Goal: Information Seeking & Learning: Learn about a topic

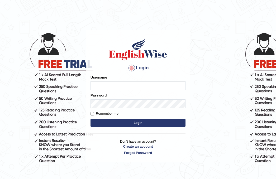
type input "ghena"
click at [128, 123] on button "Login" at bounding box center [138, 123] width 95 height 8
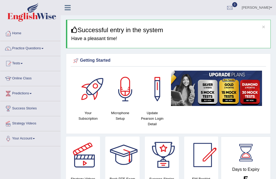
drag, startPoint x: 192, startPoint y: 11, endPoint x: 234, endPoint y: -97, distance: 115.5
click at [234, 0] on html "Toggle navigation Home Practice Questions Speaking Practice Read Aloud Repeat S…" at bounding box center [138, 89] width 276 height 179
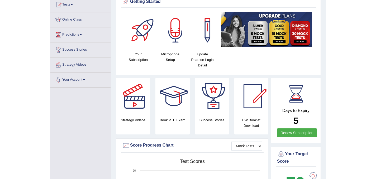
scroll to position [63, 0]
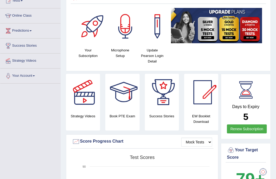
drag, startPoint x: 241, startPoint y: 57, endPoint x: 301, endPoint y: 91, distance: 68.7
click at [276, 91] on html "Toggle navigation Home Practice Questions Speaking Practice Read Aloud Repeat S…" at bounding box center [138, 26] width 276 height 179
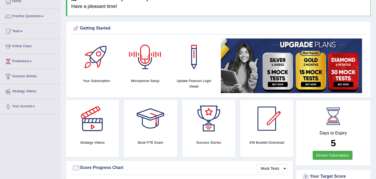
scroll to position [0, 0]
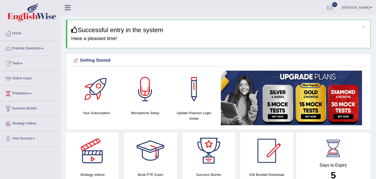
click at [28, 50] on link "Practice Questions" at bounding box center [30, 47] width 60 height 13
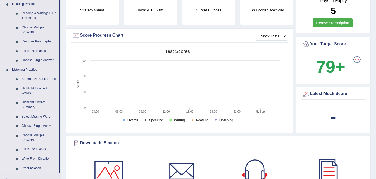
scroll to position [159, 0]
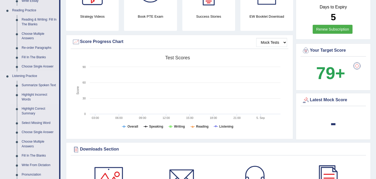
click at [27, 94] on link "Highlight Incorrect Words" at bounding box center [39, 97] width 40 height 14
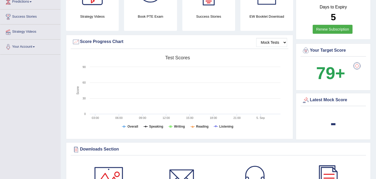
scroll to position [64, 0]
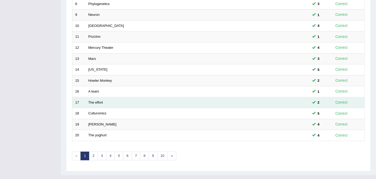
scroll to position [170, 0]
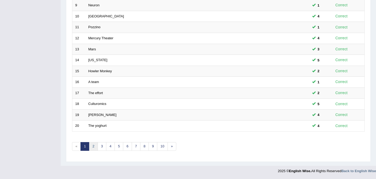
click at [93, 148] on link "2" at bounding box center [93, 146] width 9 height 9
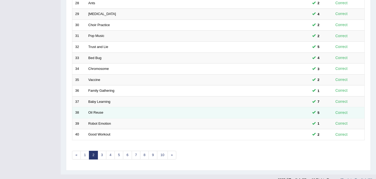
scroll to position [170, 0]
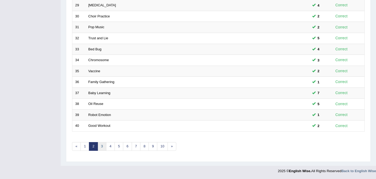
click at [104, 147] on link "3" at bounding box center [102, 146] width 9 height 9
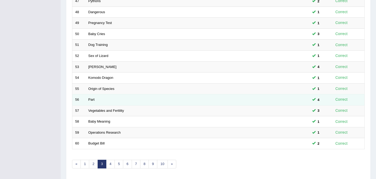
scroll to position [170, 0]
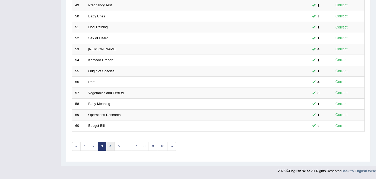
click at [112, 148] on link "4" at bounding box center [110, 146] width 9 height 9
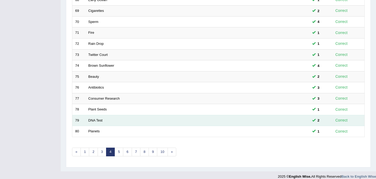
scroll to position [170, 0]
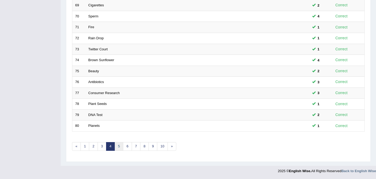
click at [120, 148] on link "5" at bounding box center [119, 146] width 9 height 9
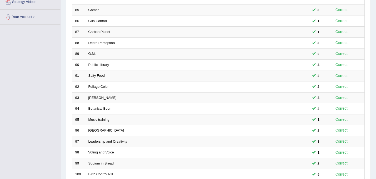
scroll to position [170, 0]
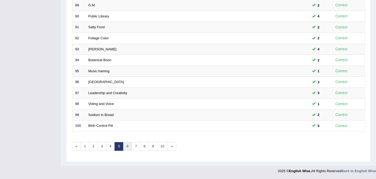
click at [128, 147] on link "6" at bounding box center [127, 146] width 9 height 9
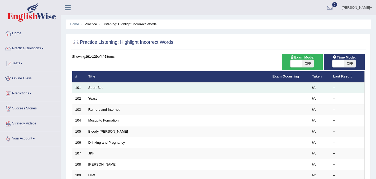
click at [94, 85] on td "Sport Bet" at bounding box center [178, 87] width 184 height 11
click at [95, 88] on link "Sport Bet" at bounding box center [95, 88] width 14 height 4
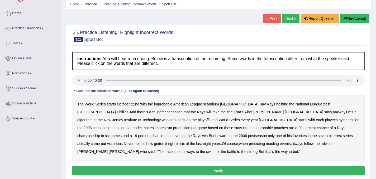
scroll to position [53, 0]
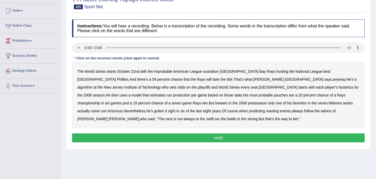
click at [197, 70] on b "League" at bounding box center [196, 71] width 12 height 4
click at [198, 72] on b "League" at bounding box center [196, 71] width 12 height 4
drag, startPoint x: 209, startPoint y: 71, endPoint x: 215, endPoint y: 71, distance: 5.8
click at [209, 71] on b "scandium" at bounding box center [211, 71] width 16 height 4
drag, startPoint x: 248, startPoint y: 80, endPoint x: 254, endPoint y: 78, distance: 6.5
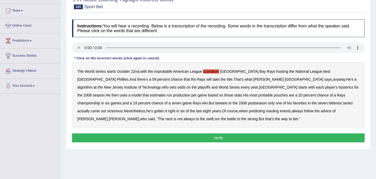
click at [93, 85] on b "algorithm" at bounding box center [84, 87] width 15 height 4
click at [339, 86] on b "hysterics" at bounding box center [346, 87] width 15 height 4
click at [274, 96] on b "pouches" at bounding box center [281, 95] width 14 height 4
click at [329, 103] on b "bitterest" at bounding box center [335, 103] width 13 height 4
click at [266, 113] on b "mauling" at bounding box center [272, 111] width 13 height 4
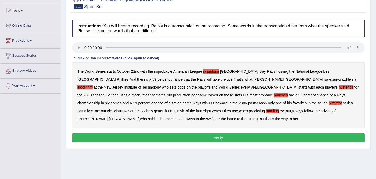
click at [131, 136] on button "Verify" at bounding box center [218, 138] width 293 height 9
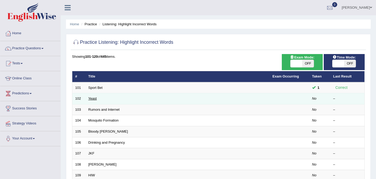
click at [94, 97] on link "Yeast" at bounding box center [92, 99] width 8 height 4
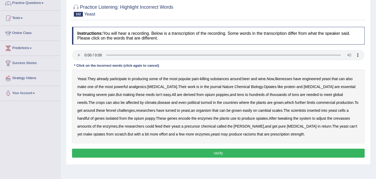
scroll to position [26, 0]
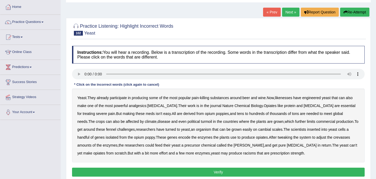
click at [285, 99] on b "likenesses" at bounding box center [283, 98] width 17 height 4
drag, startPoint x: 258, startPoint y: 106, endPoint x: 263, endPoint y: 106, distance: 5.3
click at [264, 106] on b "Opiates" at bounding box center [270, 106] width 13 height 4
click at [257, 103] on div "Yeast . They already participate in producing some of the most popular pain - k…" at bounding box center [218, 126] width 293 height 74
click at [264, 107] on b "Opiates" at bounding box center [270, 106] width 13 height 4
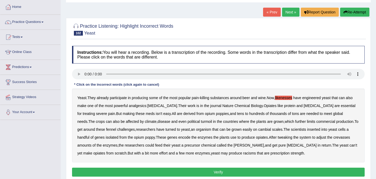
drag, startPoint x: 355, startPoint y: 122, endPoint x: 328, endPoint y: 125, distance: 27.7
click at [116, 128] on b "fennel" at bounding box center [111, 130] width 10 height 4
click at [259, 130] on b "cambial" at bounding box center [265, 130] width 13 height 4
click at [334, 138] on b "crevasses" at bounding box center [342, 138] width 17 height 4
click at [234, 146] on b "baine" at bounding box center [249, 145] width 30 height 4
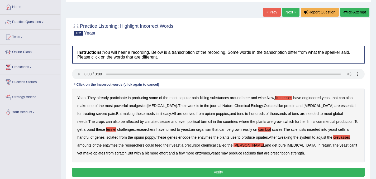
click at [234, 146] on b "baine" at bounding box center [249, 145] width 30 height 4
click at [244, 153] on b "racisms" at bounding box center [250, 153] width 13 height 4
click at [190, 172] on button "Verify" at bounding box center [218, 172] width 293 height 9
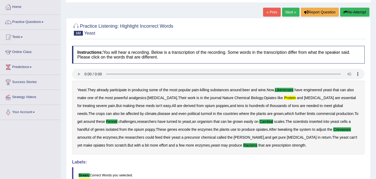
click at [351, 11] on button "Re-Attempt" at bounding box center [355, 12] width 29 height 9
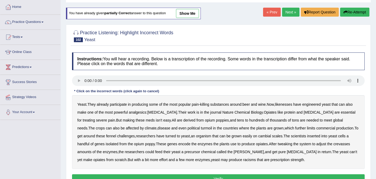
click at [244, 160] on b "racisms" at bounding box center [250, 160] width 13 height 4
click at [287, 104] on b "likenesses" at bounding box center [283, 104] width 17 height 4
click at [285, 112] on b "protein" at bounding box center [290, 112] width 11 height 4
click at [317, 127] on b "commercial" at bounding box center [326, 128] width 19 height 4
click at [317, 129] on b "commercial" at bounding box center [326, 128] width 19 height 4
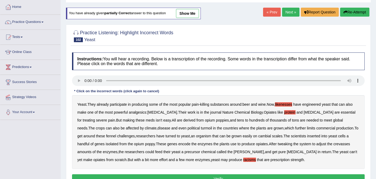
click at [116, 134] on b "fennel" at bounding box center [111, 136] width 10 height 4
drag, startPoint x: 226, startPoint y: 134, endPoint x: 233, endPoint y: 137, distance: 7.9
click at [259, 135] on b "cambial" at bounding box center [265, 136] width 13 height 4
drag, startPoint x: 305, startPoint y: 145, endPoint x: 319, endPoint y: 146, distance: 14.3
click at [334, 145] on b "crevasses" at bounding box center [342, 144] width 17 height 4
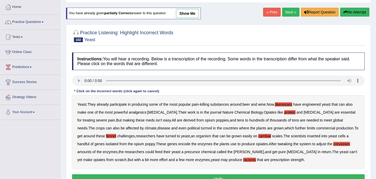
click at [234, 152] on b "[PERSON_NAME]" at bounding box center [249, 152] width 30 height 4
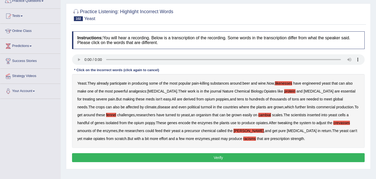
scroll to position [53, 0]
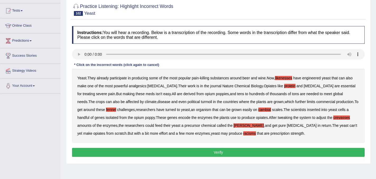
click at [228, 151] on button "Verify" at bounding box center [218, 152] width 293 height 9
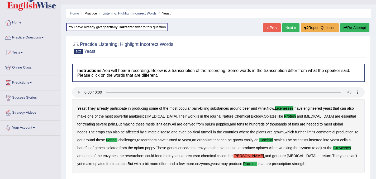
scroll to position [0, 0]
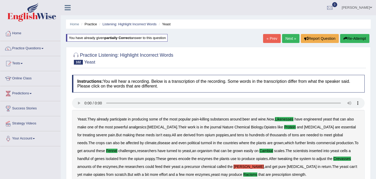
click at [234, 167] on b "baine" at bounding box center [249, 167] width 30 height 4
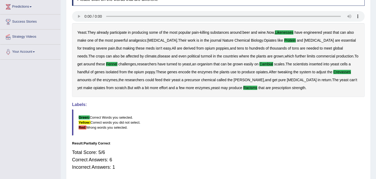
scroll to position [106, 0]
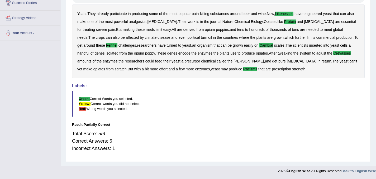
click at [244, 68] on b "racisms" at bounding box center [251, 69] width 14 height 4
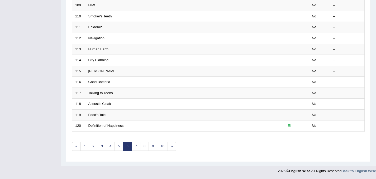
scroll to position [38, 0]
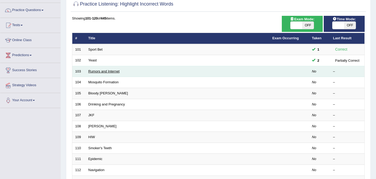
click at [103, 72] on link "Rumors and Internet" at bounding box center [103, 71] width 31 height 4
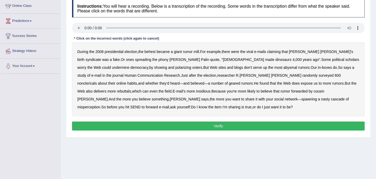
scroll to position [79, 0]
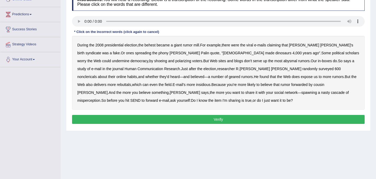
click at [152, 45] on b "behest" at bounding box center [150, 45] width 11 height 4
click at [154, 60] on b "shoeing" at bounding box center [160, 61] width 13 height 4
drag, startPoint x: 212, startPoint y: 61, endPoint x: 222, endPoint y: 63, distance: 10.6
click at [284, 61] on b "abysmal" at bounding box center [291, 61] width 14 height 4
drag, startPoint x: 253, startPoint y: 69, endPoint x: 265, endPoint y: 69, distance: 12.4
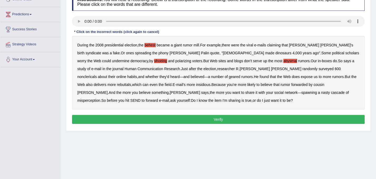
click at [97, 75] on b "nonclericals" at bounding box center [87, 77] width 20 height 4
click at [229, 77] on b "geared" at bounding box center [235, 77] width 12 height 4
click at [187, 119] on button "Verify" at bounding box center [218, 119] width 293 height 9
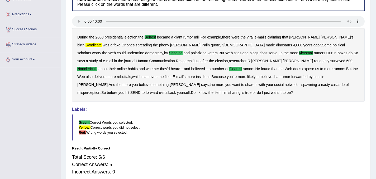
click at [102, 43] on b "syndicate" at bounding box center [94, 45] width 16 height 4
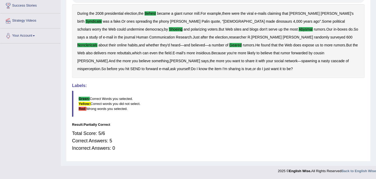
scroll to position [0, 0]
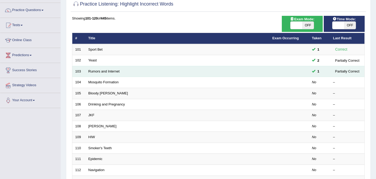
click at [300, 73] on td at bounding box center [290, 71] width 40 height 11
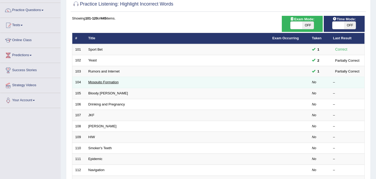
click at [109, 83] on link "Mosquito Formation" at bounding box center [103, 82] width 30 height 4
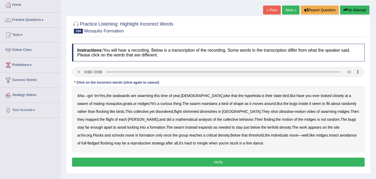
scroll to position [53, 0]
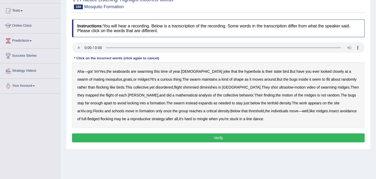
drag, startPoint x: 124, startPoint y: 73, endPoint x: 136, endPoint y: 75, distance: 12.0
click at [124, 73] on b "seaboards" at bounding box center [121, 71] width 17 height 4
drag, startPoint x: 229, startPoint y: 73, endPoint x: 236, endPoint y: 73, distance: 6.9
click at [245, 73] on b "hyperbola" at bounding box center [253, 71] width 16 height 4
drag, startPoint x: 174, startPoint y: 89, endPoint x: 191, endPoint y: 89, distance: 16.9
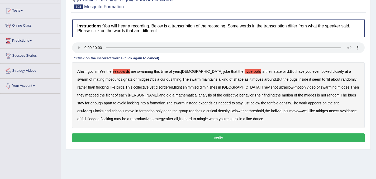
click at [183, 89] on b "shimmied" at bounding box center [191, 87] width 16 height 4
click at [268, 102] on b "tenfold" at bounding box center [273, 103] width 11 height 4
click at [99, 138] on button "Verify" at bounding box center [218, 138] width 293 height 9
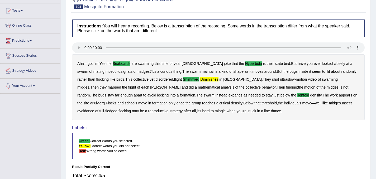
scroll to position [0, 0]
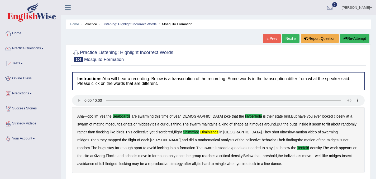
drag, startPoint x: 353, startPoint y: 39, endPoint x: 325, endPoint y: 44, distance: 29.0
click at [353, 38] on button "Re-Attempt" at bounding box center [355, 38] width 29 height 9
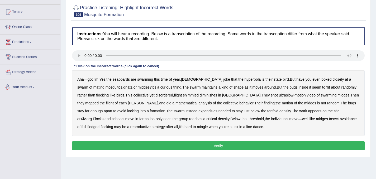
scroll to position [53, 0]
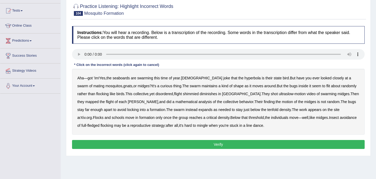
drag, startPoint x: 120, startPoint y: 79, endPoint x: 125, endPoint y: 79, distance: 4.8
click at [121, 79] on b "seaboards" at bounding box center [121, 78] width 17 height 4
drag, startPoint x: 230, startPoint y: 80, endPoint x: 249, endPoint y: 80, distance: 19.3
click at [245, 80] on b "hyperbola" at bounding box center [253, 78] width 16 height 4
click at [183, 94] on b "shimmied" at bounding box center [191, 94] width 16 height 4
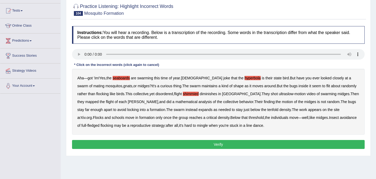
drag, startPoint x: 191, startPoint y: 94, endPoint x: 201, endPoint y: 95, distance: 10.6
click at [200, 94] on b "diminishes" at bounding box center [208, 94] width 17 height 4
drag, startPoint x: 221, startPoint y: 108, endPoint x: 226, endPoint y: 109, distance: 5.4
click at [268, 109] on b "tenfold" at bounding box center [273, 110] width 11 height 4
click at [126, 144] on button "Verify" at bounding box center [218, 144] width 293 height 9
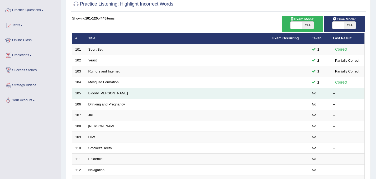
click at [95, 93] on link "Bloody [PERSON_NAME]" at bounding box center [108, 93] width 40 height 4
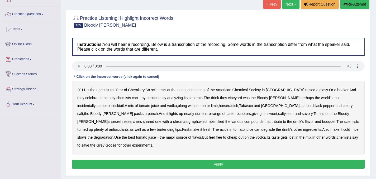
scroll to position [53, 0]
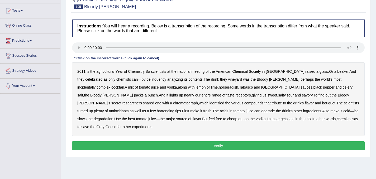
click at [103, 70] on b "agricultural" at bounding box center [105, 71] width 18 height 4
drag, startPoint x: 147, startPoint y: 80, endPoint x: 170, endPoint y: 80, distance: 23.0
click at [149, 80] on b "delinquency" at bounding box center [157, 79] width 20 height 4
drag, startPoint x: 229, startPoint y: 82, endPoint x: 234, endPoint y: 81, distance: 4.8
click at [230, 81] on b "vineyard" at bounding box center [235, 79] width 14 height 4
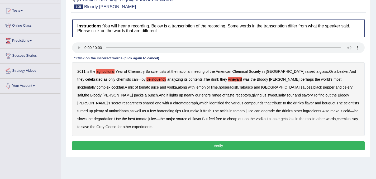
click at [96, 85] on b "incidentally" at bounding box center [86, 87] width 18 height 4
click at [272, 102] on b "tribute" at bounding box center [277, 103] width 10 height 4
click at [190, 143] on button "Verify" at bounding box center [218, 146] width 293 height 9
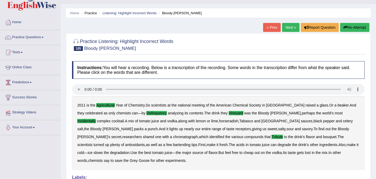
scroll to position [0, 0]
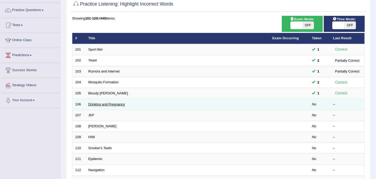
click at [109, 104] on link "Drinking and Pregnancy" at bounding box center [106, 104] width 37 height 4
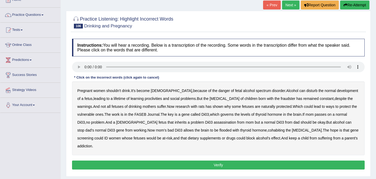
scroll to position [53, 0]
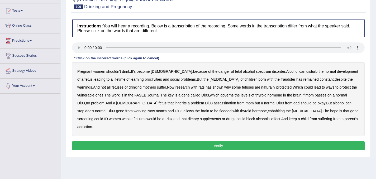
click at [145, 80] on b "proclivities" at bounding box center [153, 79] width 17 height 4
drag, startPoint x: 199, startPoint y: 80, endPoint x: 224, endPoint y: 79, distance: 24.9
click at [210, 80] on b "decongestant" at bounding box center [225, 79] width 30 height 4
drag, startPoint x: 264, startPoint y: 79, endPoint x: 277, endPoint y: 81, distance: 12.5
click at [281, 79] on b "fraudster" at bounding box center [288, 79] width 15 height 4
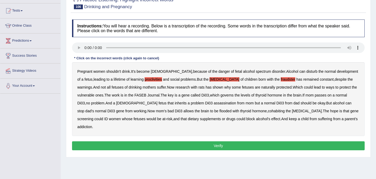
click at [214, 104] on b "assassination" at bounding box center [225, 103] width 22 height 4
click at [268, 111] on b "cohabiting" at bounding box center [276, 111] width 17 height 4
click at [232, 142] on button "Verify" at bounding box center [218, 146] width 293 height 9
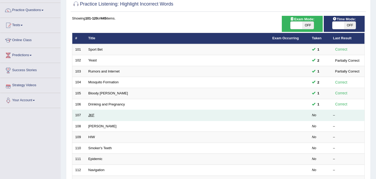
click at [91, 114] on link "JKF" at bounding box center [91, 115] width 6 height 4
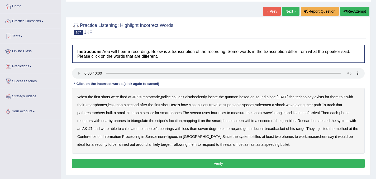
scroll to position [53, 0]
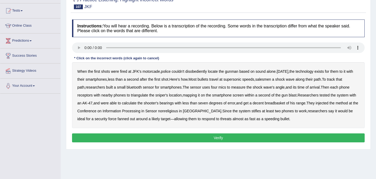
click at [195, 71] on b "disobediently" at bounding box center [196, 71] width 22 height 4
drag, startPoint x: 270, startPoint y: 81, endPoint x: 276, endPoint y: 80, distance: 5.9
click at [271, 80] on b "salesmen" at bounding box center [263, 79] width 16 height 4
drag, startPoint x: 88, startPoint y: 96, endPoint x: 96, endPoint y: 95, distance: 7.5
click at [92, 95] on b "receptors" at bounding box center [84, 95] width 15 height 4
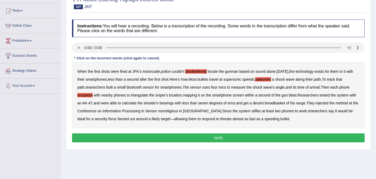
click at [268, 103] on b "breadbasket" at bounding box center [275, 103] width 20 height 4
click at [178, 110] on b "nonreligious" at bounding box center [168, 111] width 20 height 4
click at [252, 112] on b "stifles" at bounding box center [257, 111] width 10 height 4
click at [218, 138] on button "Verify" at bounding box center [218, 138] width 293 height 9
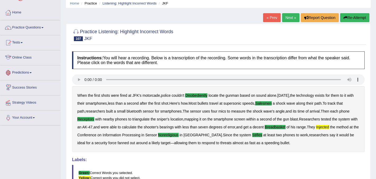
scroll to position [0, 0]
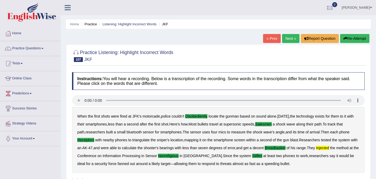
click at [357, 39] on button "Re-Attempt" at bounding box center [355, 38] width 29 height 9
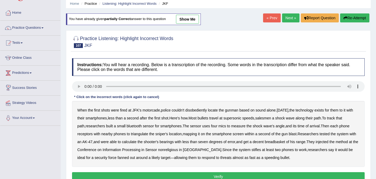
scroll to position [53, 0]
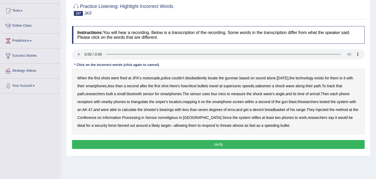
drag, startPoint x: 195, startPoint y: 79, endPoint x: 200, endPoint y: 79, distance: 5.3
click at [195, 79] on b "disobediently" at bounding box center [196, 78] width 22 height 4
drag, startPoint x: 267, startPoint y: 86, endPoint x: 282, endPoint y: 87, distance: 15.1
click at [267, 86] on b "salesmen" at bounding box center [263, 86] width 16 height 4
click at [82, 99] on div "When the first shots were fired at [PERSON_NAME]'s motorcade , police couldn't …" at bounding box center [218, 102] width 293 height 66
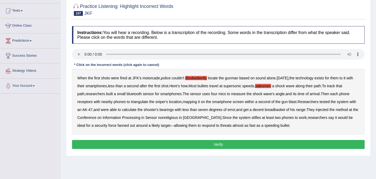
drag, startPoint x: 84, startPoint y: 101, endPoint x: 103, endPoint y: 100, distance: 19.3
click at [85, 101] on b "receptors" at bounding box center [84, 102] width 15 height 4
click at [277, 111] on div "When the first shots were fired at [PERSON_NAME]'s motorcade , police couldn't …" at bounding box center [218, 102] width 293 height 66
drag, startPoint x: 279, startPoint y: 110, endPoint x: 285, endPoint y: 110, distance: 5.8
click at [279, 110] on b "breadbasket" at bounding box center [275, 110] width 20 height 4
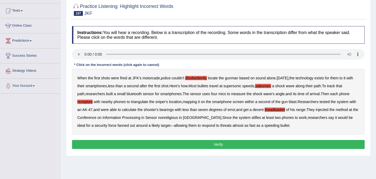
click at [329, 110] on b "injected" at bounding box center [322, 110] width 13 height 4
click at [174, 119] on b "nonreligious" at bounding box center [168, 118] width 20 height 4
click at [206, 145] on button "Verify" at bounding box center [218, 144] width 293 height 9
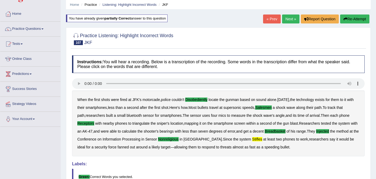
scroll to position [0, 0]
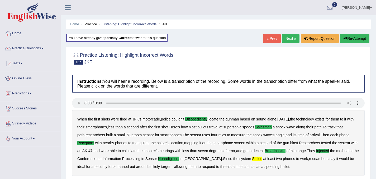
click at [354, 39] on button "Re-Attempt" at bounding box center [355, 38] width 29 height 9
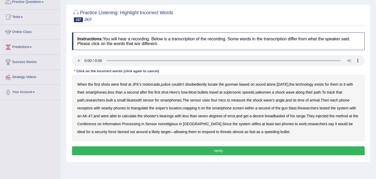
scroll to position [53, 0]
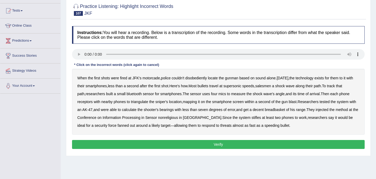
drag, startPoint x: 196, startPoint y: 79, endPoint x: 218, endPoint y: 78, distance: 22.0
click at [196, 78] on b "disobediently" at bounding box center [196, 78] width 22 height 4
click at [267, 85] on b "salesmen" at bounding box center [263, 86] width 16 height 4
click at [87, 100] on b "receptors" at bounding box center [84, 102] width 15 height 4
drag, startPoint x: 279, startPoint y: 109, endPoint x: 292, endPoint y: 109, distance: 12.7
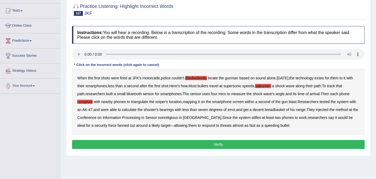
click at [281, 109] on b "breadbasket" at bounding box center [275, 110] width 20 height 4
drag, startPoint x: 323, startPoint y: 109, endPoint x: 333, endPoint y: 109, distance: 9.5
click at [324, 109] on b "injected" at bounding box center [322, 110] width 13 height 4
drag, startPoint x: 173, startPoint y: 118, endPoint x: 189, endPoint y: 119, distance: 16.1
click at [173, 118] on b "nonreligious" at bounding box center [168, 118] width 20 height 4
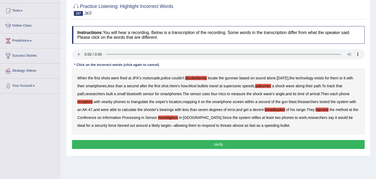
click at [196, 117] on b "Philadelphia" at bounding box center [202, 118] width 39 height 4
click at [213, 146] on button "Verify" at bounding box center [218, 144] width 293 height 9
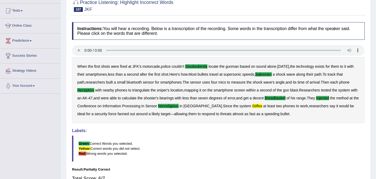
click at [253, 105] on b "stifles" at bounding box center [258, 106] width 10 height 4
click at [253, 108] on b "stifles" at bounding box center [258, 106] width 10 height 4
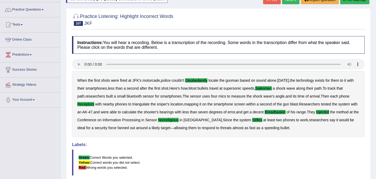
scroll to position [19, 0]
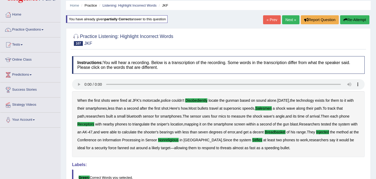
click at [253, 138] on b "stifles" at bounding box center [258, 140] width 10 height 4
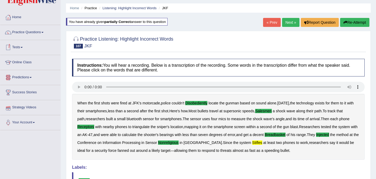
scroll to position [0, 0]
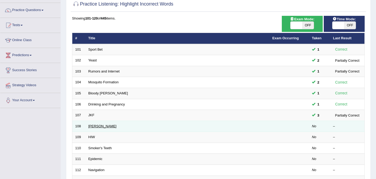
click at [94, 128] on link "Kelvin" at bounding box center [102, 126] width 28 height 4
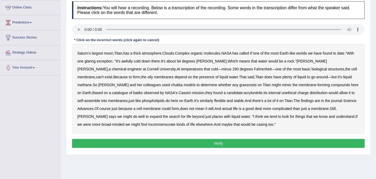
scroll to position [53, 0]
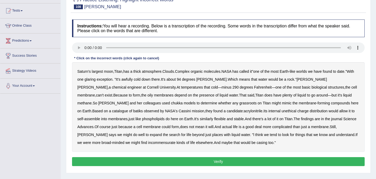
click at [171, 103] on b "chukka" at bounding box center [177, 103] width 12 height 4
drag, startPoint x: 168, startPoint y: 105, endPoint x: 179, endPoint y: 105, distance: 11.4
click at [240, 105] on b "grassroots" at bounding box center [248, 103] width 17 height 4
click at [143, 109] on b "batiks" at bounding box center [138, 111] width 10 height 4
click at [282, 111] on b "unethical" at bounding box center [289, 111] width 15 height 4
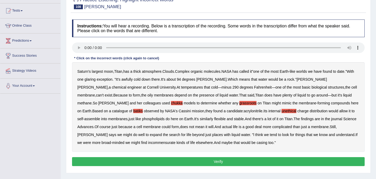
click at [204, 165] on button "Verify" at bounding box center [218, 161] width 293 height 9
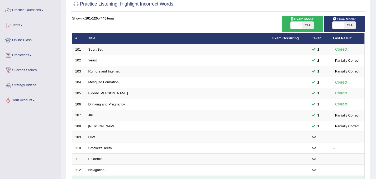
scroll to position [65, 0]
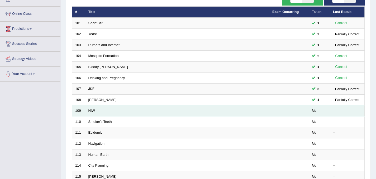
click at [91, 111] on link "HIW" at bounding box center [91, 111] width 7 height 4
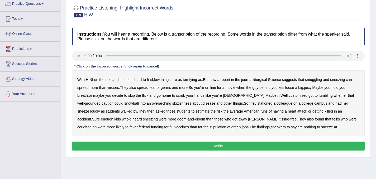
scroll to position [53, 0]
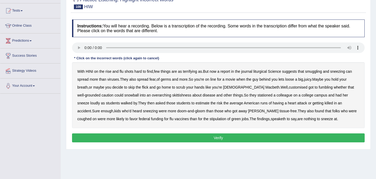
drag, startPoint x: 260, startPoint y: 70, endPoint x: 281, endPoint y: 74, distance: 21.5
click at [260, 70] on b "liturgical" at bounding box center [260, 71] width 13 height 4
click at [316, 72] on b "smuggling" at bounding box center [313, 71] width 17 height 4
drag, startPoint x: 268, startPoint y: 89, endPoint x: 290, endPoint y: 86, distance: 22.1
click at [289, 88] on b "customised" at bounding box center [298, 87] width 19 height 4
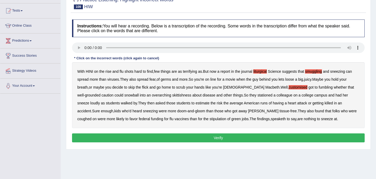
click at [319, 87] on b "fumbling" at bounding box center [326, 87] width 14 height 4
drag, startPoint x: 162, startPoint y: 120, endPoint x: 173, endPoint y: 120, distance: 11.1
click at [210, 120] on b "stipulation" at bounding box center [218, 119] width 17 height 4
click at [231, 119] on div "With HINI on the rise and flu shots hard to find , few things are as terrifying…" at bounding box center [218, 95] width 293 height 66
click at [271, 118] on b "speaketh" at bounding box center [278, 119] width 15 height 4
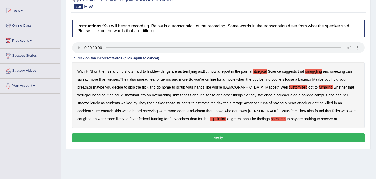
click at [225, 134] on button "Verify" at bounding box center [218, 138] width 293 height 9
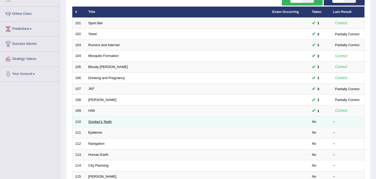
click at [111, 121] on link "Smoker's Teeth" at bounding box center [100, 122] width 24 height 4
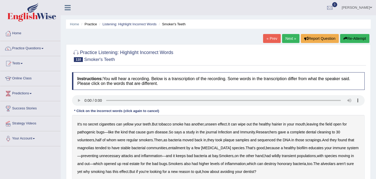
scroll to position [26, 0]
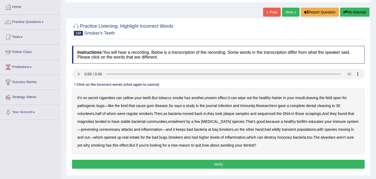
click at [84, 119] on div "It's no secret cigarettes can yellow your teeth . But tobacco smoke has another…" at bounding box center [218, 122] width 293 height 66
click at [88, 122] on b "magnolias" at bounding box center [85, 122] width 17 height 4
drag, startPoint x: 183, startPoint y: 122, endPoint x: 187, endPoint y: 121, distance: 4.1
click at [185, 122] on b "entailment" at bounding box center [177, 122] width 17 height 4
click at [291, 139] on b "honorary" at bounding box center [285, 138] width 15 height 4
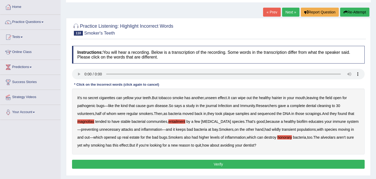
click at [336, 140] on div "It's no secret cigarettes can yellow your teeth . But tobacco smoke has another…" at bounding box center [218, 122] width 293 height 66
click at [334, 137] on b "alveolars" at bounding box center [328, 138] width 15 height 4
click at [280, 98] on b "hairier" at bounding box center [277, 98] width 10 height 4
drag, startPoint x: 203, startPoint y: 165, endPoint x: 206, endPoint y: 165, distance: 3.0
click at [203, 165] on button "Verify" at bounding box center [218, 164] width 293 height 9
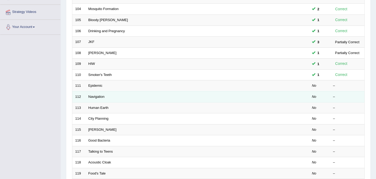
scroll to position [118, 0]
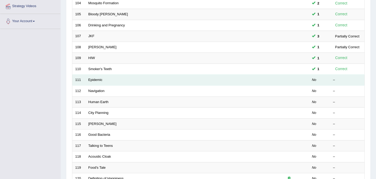
click at [88, 80] on td "Epidemic" at bounding box center [178, 80] width 184 height 11
click at [95, 79] on link "Epidemic" at bounding box center [95, 80] width 14 height 4
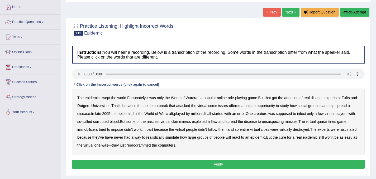
scroll to position [53, 0]
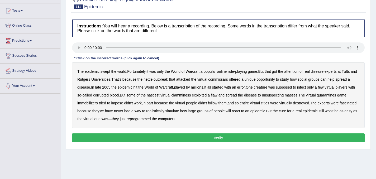
drag, startPoint x: 159, startPoint y: 79, endPoint x: 175, endPoint y: 79, distance: 15.6
click at [153, 79] on b "nettle" at bounding box center [148, 79] width 9 height 4
drag, startPoint x: 230, startPoint y: 79, endPoint x: 239, endPoint y: 81, distance: 9.3
click at [228, 80] on b "commissars" at bounding box center [218, 79] width 20 height 4
click at [185, 97] on b "clamminess" at bounding box center [182, 95] width 20 height 4
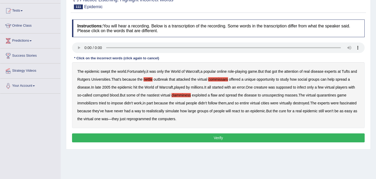
click at [88, 104] on b "immobilizers" at bounding box center [87, 103] width 21 height 4
drag, startPoint x: 143, startPoint y: 133, endPoint x: 145, endPoint y: 132, distance: 2.8
click at [144, 133] on div "Instructions: You will hear a recording. Below is a transcription of the record…" at bounding box center [219, 82] width 296 height 130
click at [145, 137] on button "Verify" at bounding box center [218, 138] width 293 height 9
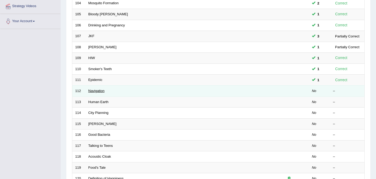
click at [90, 89] on link "Navigation" at bounding box center [96, 91] width 16 height 4
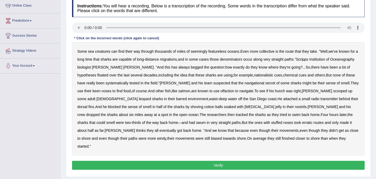
scroll to position [79, 0]
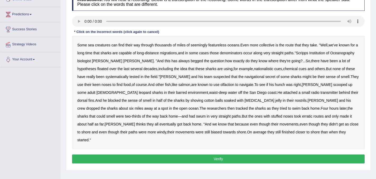
drag, startPoint x: 268, startPoint y: 45, endPoint x: 279, endPoint y: 45, distance: 11.1
click at [269, 45] on b "collective" at bounding box center [267, 45] width 15 height 4
drag, startPoint x: 235, startPoint y: 54, endPoint x: 244, endPoint y: 54, distance: 8.7
click at [237, 54] on b "denominators" at bounding box center [231, 53] width 22 height 4
drag, startPoint x: 246, startPoint y: 69, endPoint x: 249, endPoint y: 69, distance: 3.4
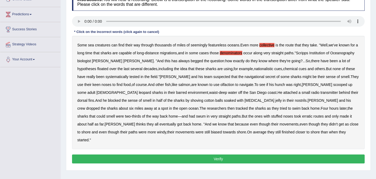
click at [254, 69] on b "nationalistic" at bounding box center [263, 69] width 19 height 4
click at [176, 95] on b "barred" at bounding box center [181, 93] width 11 height 4
click at [245, 101] on b "[MEDICAL_DATA]" at bounding box center [260, 101] width 30 height 4
click at [157, 155] on button "Verify" at bounding box center [218, 159] width 293 height 9
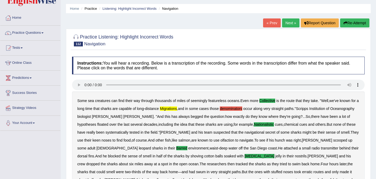
scroll to position [0, 0]
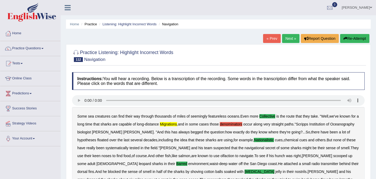
click at [357, 36] on button "Re-Attempt" at bounding box center [355, 38] width 29 height 9
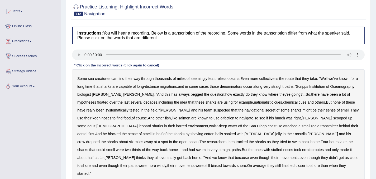
scroll to position [53, 0]
drag, startPoint x: 269, startPoint y: 79, endPoint x: 291, endPoint y: 79, distance: 21.7
click at [269, 79] on b "collective" at bounding box center [267, 78] width 15 height 4
drag, startPoint x: 253, startPoint y: 101, endPoint x: 270, endPoint y: 101, distance: 17.4
click at [257, 101] on b "nationalistic" at bounding box center [263, 102] width 19 height 4
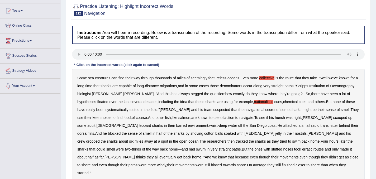
click at [176, 124] on b "barred" at bounding box center [181, 126] width 11 height 4
click at [245, 134] on b "[MEDICAL_DATA]" at bounding box center [260, 134] width 30 height 4
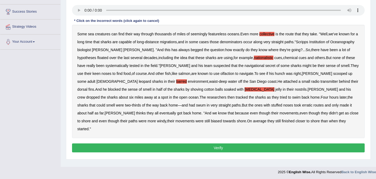
scroll to position [98, 0]
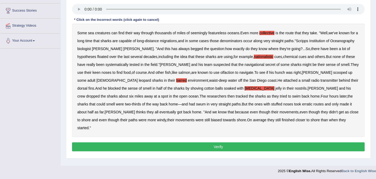
click at [194, 143] on button "Verify" at bounding box center [218, 147] width 293 height 9
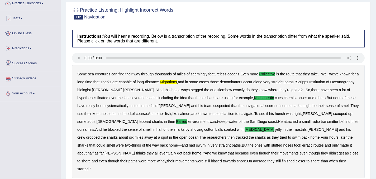
scroll to position [19, 0]
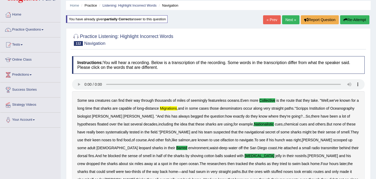
click at [354, 18] on button "Re-Attempt" at bounding box center [355, 19] width 29 height 9
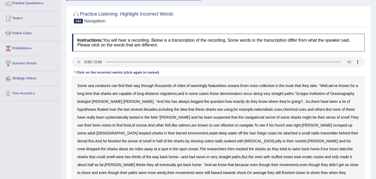
scroll to position [72, 0]
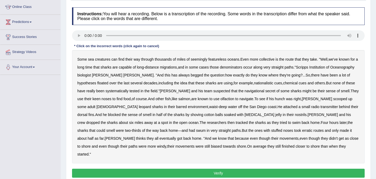
click at [245, 114] on b "meconium" at bounding box center [260, 115] width 30 height 4
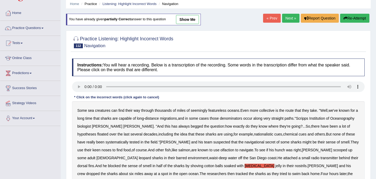
scroll to position [19, 0]
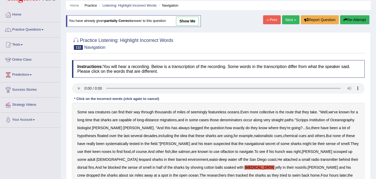
click at [357, 21] on button "Re-Attempt" at bounding box center [355, 19] width 29 height 9
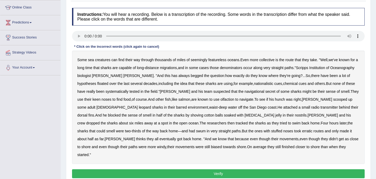
scroll to position [72, 0]
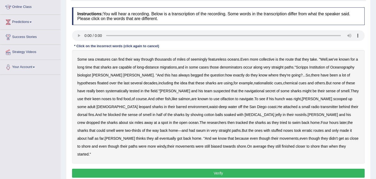
drag, startPoint x: 267, startPoint y: 59, endPoint x: 272, endPoint y: 59, distance: 4.8
click at [268, 59] on b "collective" at bounding box center [267, 59] width 15 height 4
click at [174, 66] on b "migrations" at bounding box center [168, 67] width 17 height 4
drag, startPoint x: 170, startPoint y: 67, endPoint x: 184, endPoint y: 68, distance: 13.8
click at [171, 67] on b "migrations" at bounding box center [168, 67] width 17 height 4
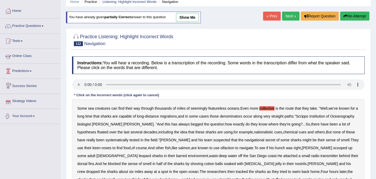
scroll to position [0, 0]
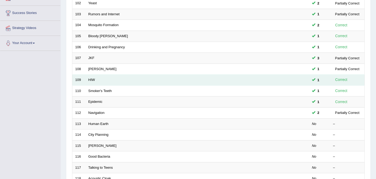
scroll to position [118, 0]
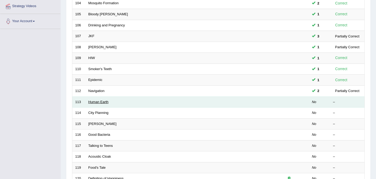
click at [89, 103] on link "Human Earth" at bounding box center [98, 102] width 20 height 4
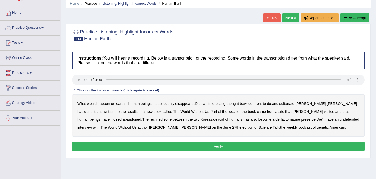
scroll to position [26, 0]
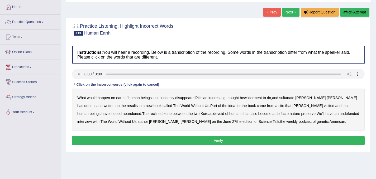
drag, startPoint x: 248, startPoint y: 99, endPoint x: 254, endPoint y: 98, distance: 6.1
click at [249, 99] on b "bewilderment" at bounding box center [251, 98] width 22 height 4
drag, startPoint x: 289, startPoint y: 98, endPoint x: 311, endPoint y: 99, distance: 22.2
click at [290, 98] on b "sultanate" at bounding box center [287, 98] width 15 height 4
click at [150, 113] on b "reclined" at bounding box center [156, 114] width 13 height 4
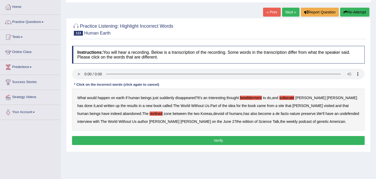
click at [352, 13] on button "Re-Attempt" at bounding box center [355, 12] width 29 height 9
drag, startPoint x: 217, startPoint y: 97, endPoint x: 220, endPoint y: 97, distance: 2.9
click at [218, 97] on b "interesting" at bounding box center [217, 98] width 17 height 4
click at [223, 98] on b "interesting" at bounding box center [217, 98] width 17 height 4
drag, startPoint x: 252, startPoint y: 97, endPoint x: 269, endPoint y: 98, distance: 17.7
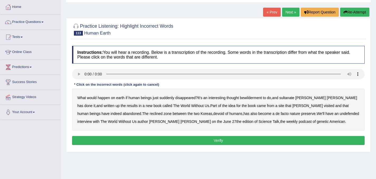
click at [252, 97] on b "bewilderment" at bounding box center [251, 98] width 22 height 4
click at [295, 99] on b "sultanate" at bounding box center [287, 98] width 15 height 4
drag, startPoint x: 109, startPoint y: 115, endPoint x: 113, endPoint y: 114, distance: 4.9
click at [150, 115] on b "reclined" at bounding box center [156, 114] width 13 height 4
drag, startPoint x: 307, startPoint y: 114, endPoint x: 327, endPoint y: 117, distance: 20.1
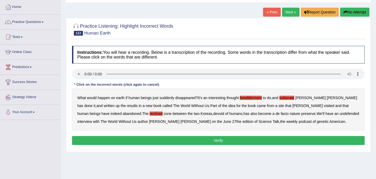
click at [340, 114] on b "undefended" at bounding box center [350, 114] width 20 height 4
click at [317, 123] on b "genetic" at bounding box center [323, 122] width 12 height 4
click at [230, 140] on button "Verify" at bounding box center [218, 140] width 293 height 9
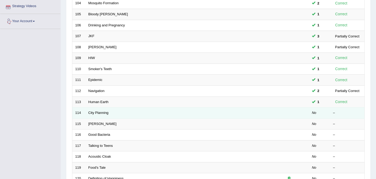
click at [96, 116] on td "City Planning" at bounding box center [178, 113] width 184 height 11
click at [97, 114] on link "City Planning" at bounding box center [98, 113] width 20 height 4
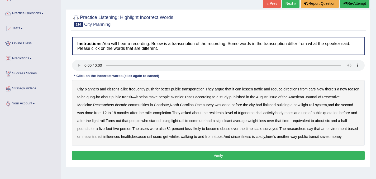
scroll to position [53, 0]
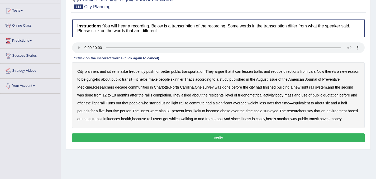
click at [291, 72] on b "directions" at bounding box center [292, 71] width 16 height 4
click at [119, 87] on b "decade" at bounding box center [121, 87] width 12 height 4
click at [248, 97] on b "trigonometrical" at bounding box center [250, 95] width 24 height 4
click at [180, 119] on b "whiles" at bounding box center [175, 119] width 10 height 4
click at [190, 138] on button "Verify" at bounding box center [218, 138] width 293 height 9
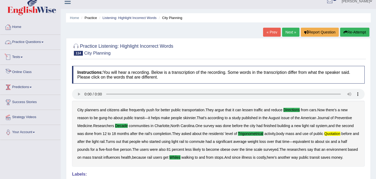
scroll to position [0, 0]
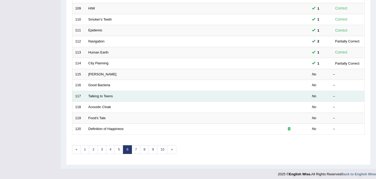
scroll to position [170, 0]
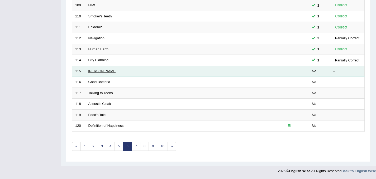
click at [95, 71] on link "[PERSON_NAME]" at bounding box center [102, 71] width 28 height 4
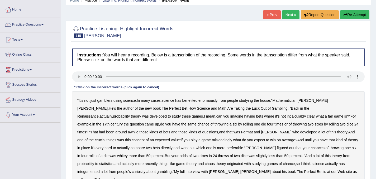
scroll to position [53, 0]
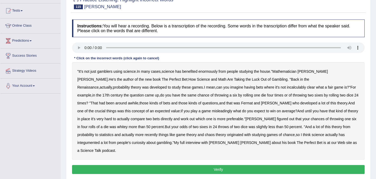
click at [287, 89] on b "incalculably" at bounding box center [296, 87] width 19 height 4
drag, startPoint x: 109, startPoint y: 113, endPoint x: 114, endPoint y: 113, distance: 5.3
click at [212, 113] on b "misleadingly" at bounding box center [222, 111] width 20 height 4
click at [100, 141] on b "integumented" at bounding box center [88, 143] width 22 height 4
click at [188, 165] on button "Verify" at bounding box center [218, 169] width 293 height 9
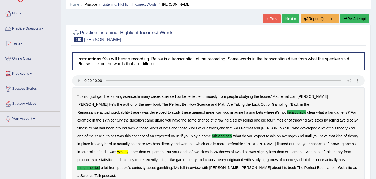
scroll to position [26, 0]
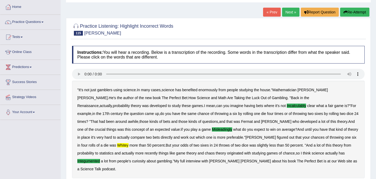
click at [349, 11] on button "Re-Attempt" at bounding box center [355, 12] width 29 height 9
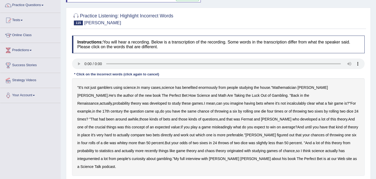
scroll to position [53, 0]
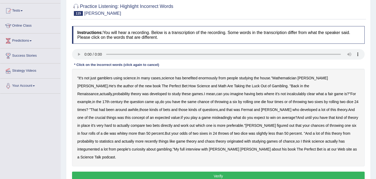
click at [100, 147] on b "integumented" at bounding box center [88, 149] width 22 height 4
click at [128, 132] on b "whitey" at bounding box center [122, 134] width 11 height 4
click at [212, 118] on b "misleadingly" at bounding box center [222, 118] width 20 height 4
click at [195, 78] on b "benefited" at bounding box center [190, 78] width 15 height 4
click at [287, 93] on b "incalculably" at bounding box center [296, 94] width 19 height 4
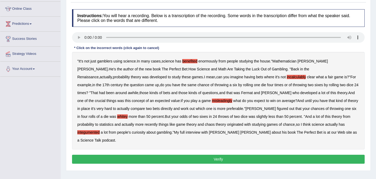
scroll to position [79, 0]
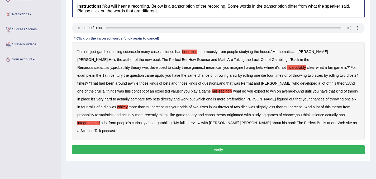
click at [225, 136] on div "Instructions: You will hear a recording. Below is a transcription of the record…" at bounding box center [219, 78] width 296 height 162
click at [223, 146] on button "Verify" at bounding box center [218, 150] width 293 height 9
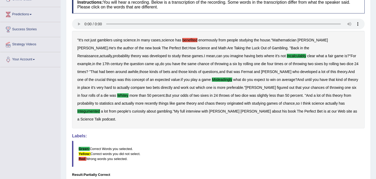
click at [191, 38] on b "benefited" at bounding box center [190, 40] width 15 height 4
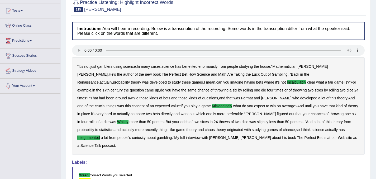
scroll to position [26, 0]
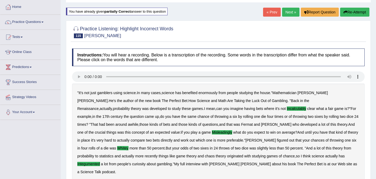
click at [351, 13] on button "Re-Attempt" at bounding box center [355, 12] width 29 height 9
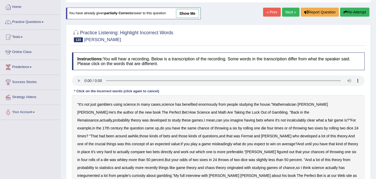
click at [287, 119] on b "incalculably" at bounding box center [296, 120] width 19 height 4
click at [212, 144] on b "misleadingly" at bounding box center [222, 144] width 20 height 4
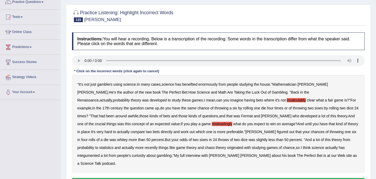
scroll to position [53, 0]
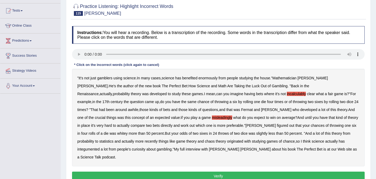
click at [100, 147] on b "integumented" at bounding box center [88, 149] width 22 height 4
click at [128, 132] on b "whitey" at bounding box center [122, 134] width 11 height 4
click at [244, 172] on button "Verify" at bounding box center [218, 176] width 293 height 9
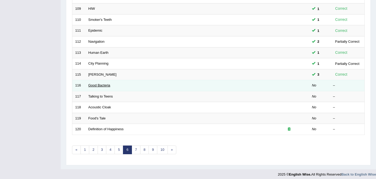
click at [95, 86] on link "Good Bacteria" at bounding box center [99, 85] width 22 height 4
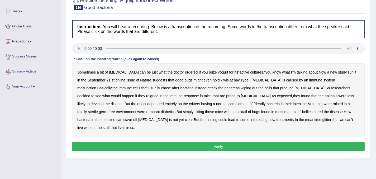
scroll to position [53, 0]
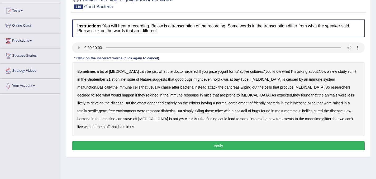
click at [113, 72] on b "dyslexia" at bounding box center [124, 71] width 30 height 4
click at [348, 72] on b "sunlit" at bounding box center [352, 71] width 9 height 4
click at [221, 80] on b "kiwis" at bounding box center [225, 79] width 8 height 4
click at [195, 113] on b "skiing" at bounding box center [200, 111] width 10 height 4
click at [323, 119] on b "glitter" at bounding box center [327, 119] width 9 height 4
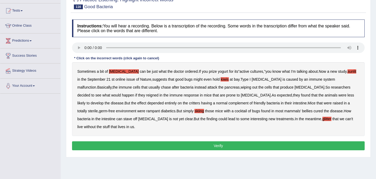
click at [275, 142] on button "Verify" at bounding box center [218, 146] width 293 height 9
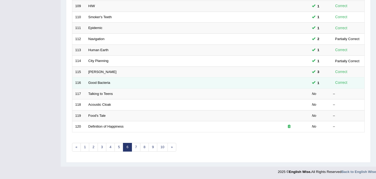
scroll to position [170, 0]
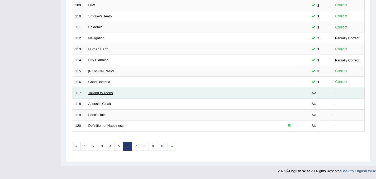
click at [94, 93] on link "Talking to Teens" at bounding box center [100, 93] width 25 height 4
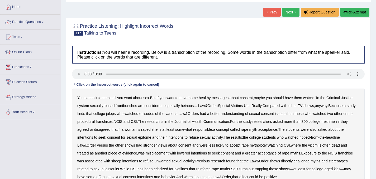
scroll to position [53, 0]
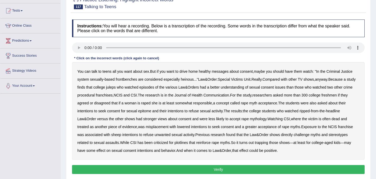
drag, startPoint x: 129, startPoint y: 80, endPoint x: 145, endPoint y: 80, distance: 15.6
click at [130, 80] on b "frontbenches" at bounding box center [126, 79] width 21 height 4
click at [116, 88] on b "juleps" at bounding box center [111, 87] width 10 height 4
drag, startPoint x: 144, startPoint y: 110, endPoint x: 153, endPoint y: 110, distance: 9.2
click at [143, 110] on b "epitome" at bounding box center [144, 111] width 13 height 4
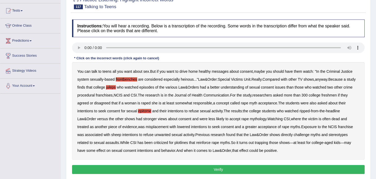
drag, startPoint x: 139, startPoint y: 126, endPoint x: 146, endPoint y: 126, distance: 6.9
click at [146, 126] on b "misplacement" at bounding box center [157, 127] width 23 height 4
click at [111, 134] on b "sheep" at bounding box center [116, 135] width 10 height 4
click at [189, 171] on button "Verify" at bounding box center [218, 169] width 293 height 9
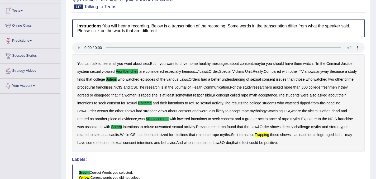
click at [24, 25] on link "Online Class" at bounding box center [30, 24] width 60 height 13
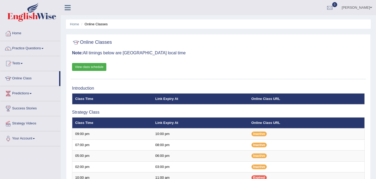
click at [81, 68] on link "View class schedule" at bounding box center [89, 67] width 34 height 8
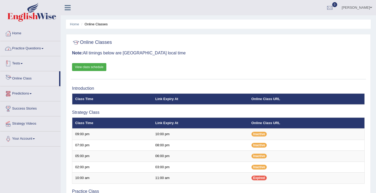
click at [40, 45] on link "Practice Questions" at bounding box center [30, 47] width 60 height 13
click at [22, 49] on link "Practice Questions" at bounding box center [30, 47] width 60 height 13
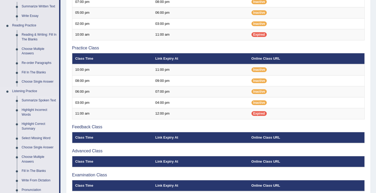
scroll to position [159, 0]
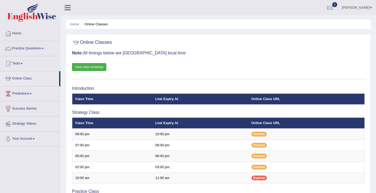
click at [30, 48] on link "Practice Questions" at bounding box center [30, 47] width 60 height 13
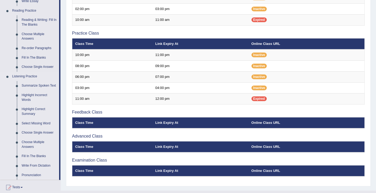
scroll to position [159, 0]
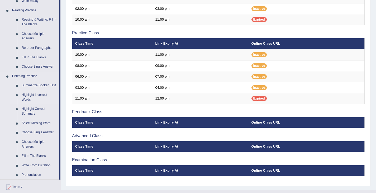
click at [39, 96] on link "Highlight Incorrect Words" at bounding box center [39, 97] width 40 height 14
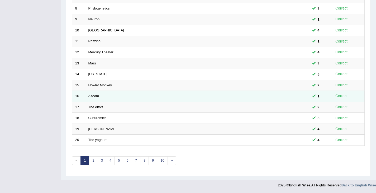
scroll to position [157, 0]
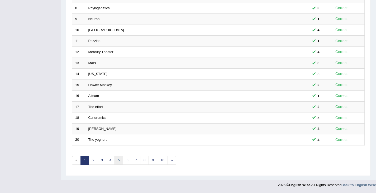
click at [118, 162] on link "5" at bounding box center [119, 160] width 9 height 9
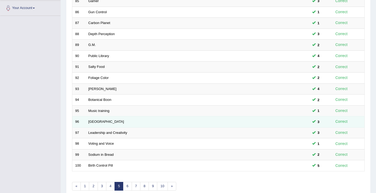
scroll to position [157, 0]
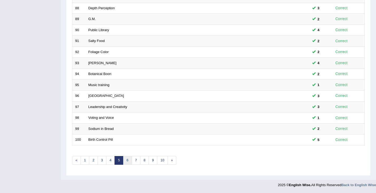
click at [125, 161] on link "6" at bounding box center [127, 160] width 9 height 9
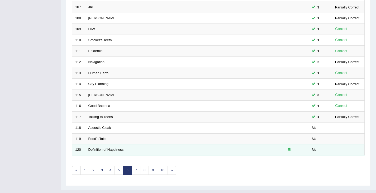
scroll to position [157, 0]
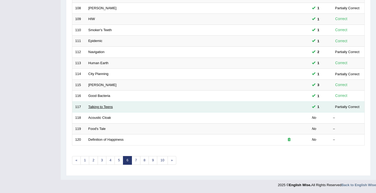
click at [92, 108] on link "Talking to Teens" at bounding box center [100, 107] width 25 height 4
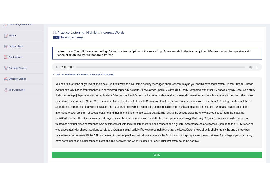
scroll to position [53, 0]
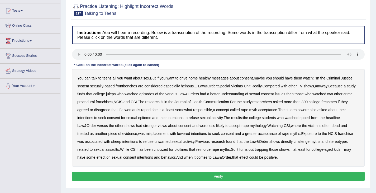
click at [119, 87] on b "frontbenches" at bounding box center [126, 86] width 21 height 4
click at [116, 94] on b "juleps" at bounding box center [111, 94] width 10 height 4
click at [144, 118] on b "epitome" at bounding box center [144, 118] width 13 height 4
click at [300, 143] on b "challenge" at bounding box center [302, 141] width 16 height 4
click at [305, 142] on b "challenge" at bounding box center [302, 141] width 16 height 4
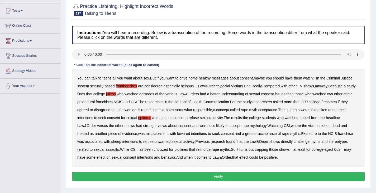
click at [334, 142] on b "stereotypes" at bounding box center [338, 141] width 19 height 4
